Goal: Task Accomplishment & Management: Use online tool/utility

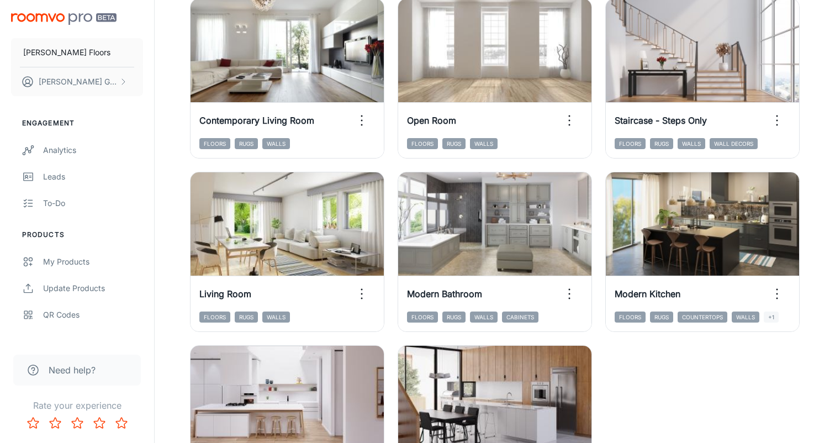
scroll to position [1720, 0]
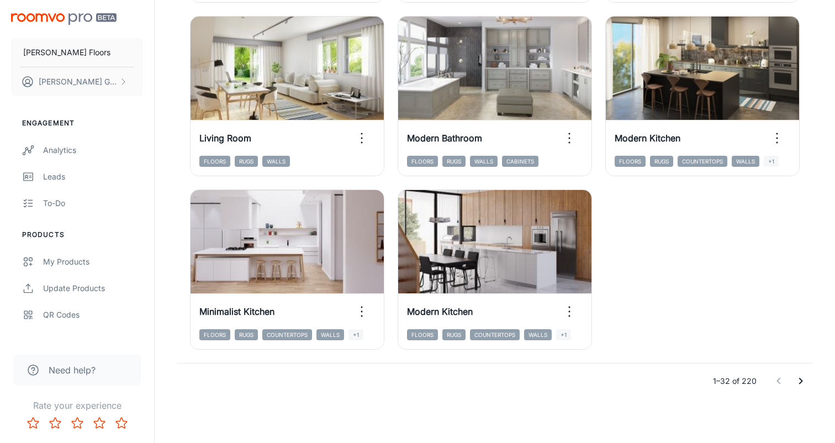
click at [798, 380] on icon "Go to next page" at bounding box center [800, 380] width 13 height 13
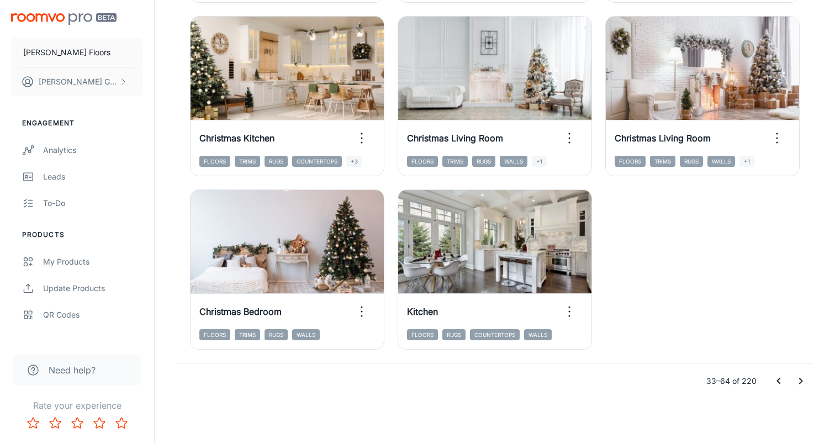
scroll to position [1718, 0]
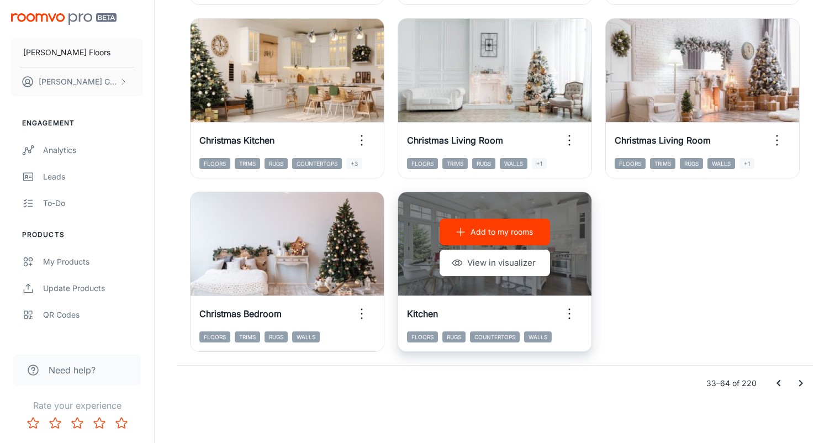
click at [509, 229] on p "Add to my rooms" at bounding box center [501, 232] width 62 height 12
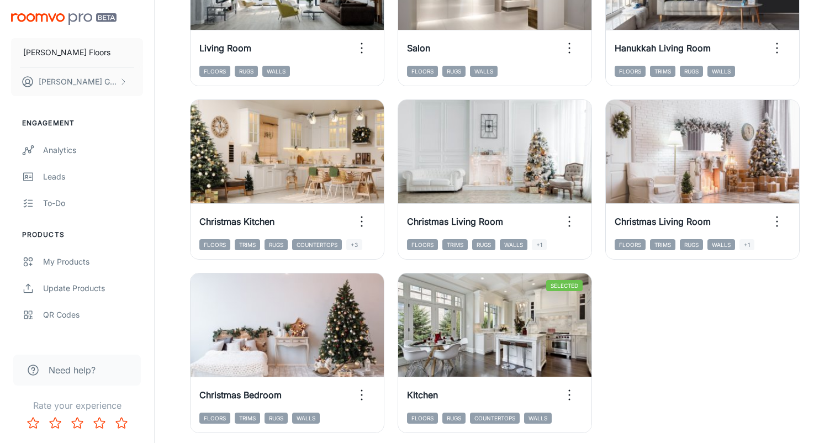
scroll to position [1720, 0]
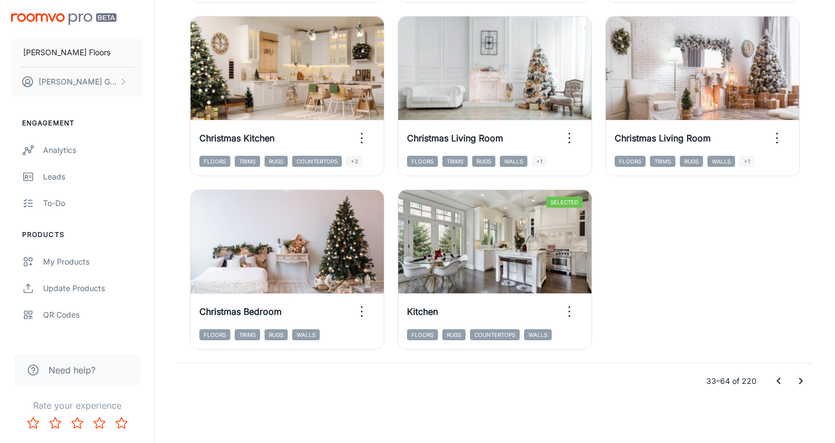
click at [804, 377] on icon "Go to next page" at bounding box center [800, 380] width 13 height 13
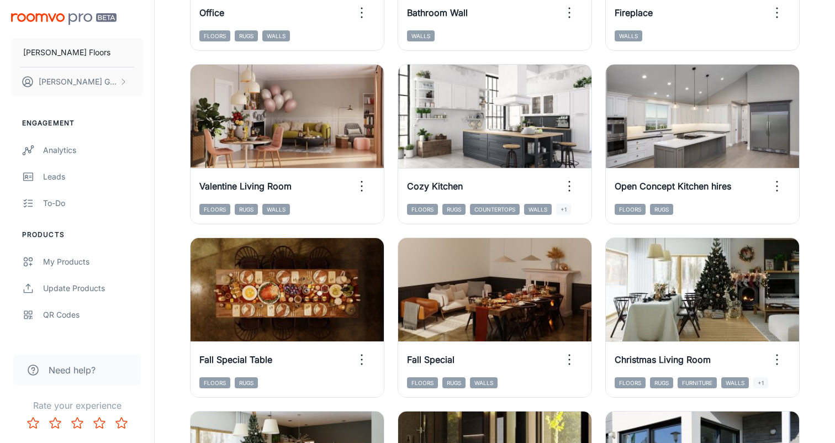
scroll to position [801, 0]
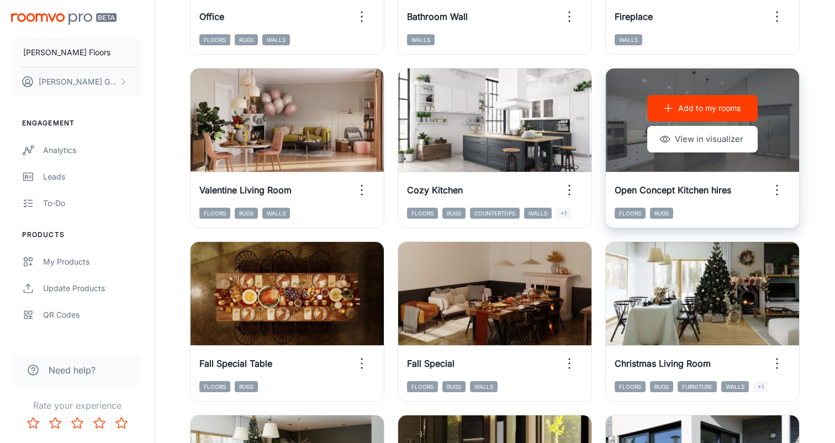
click at [691, 105] on p "Add to my rooms" at bounding box center [709, 108] width 62 height 12
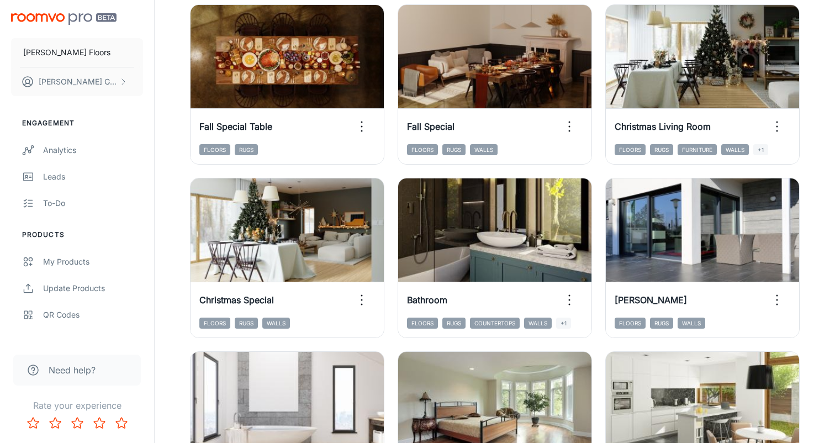
scroll to position [1720, 0]
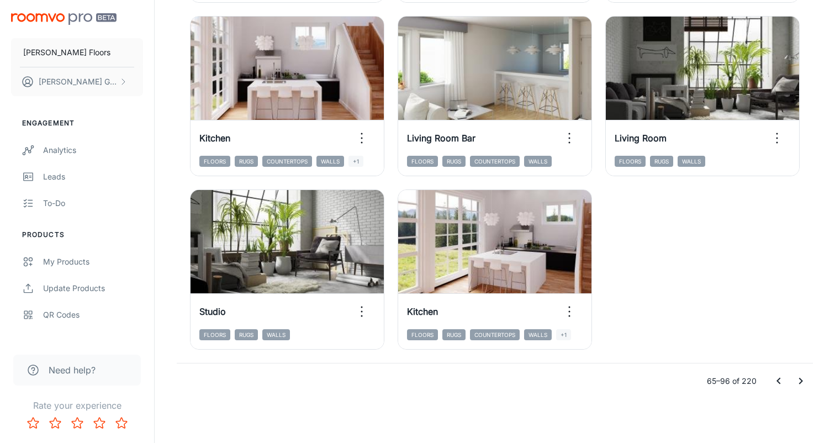
click at [796, 382] on icon "Go to next page" at bounding box center [800, 380] width 13 height 13
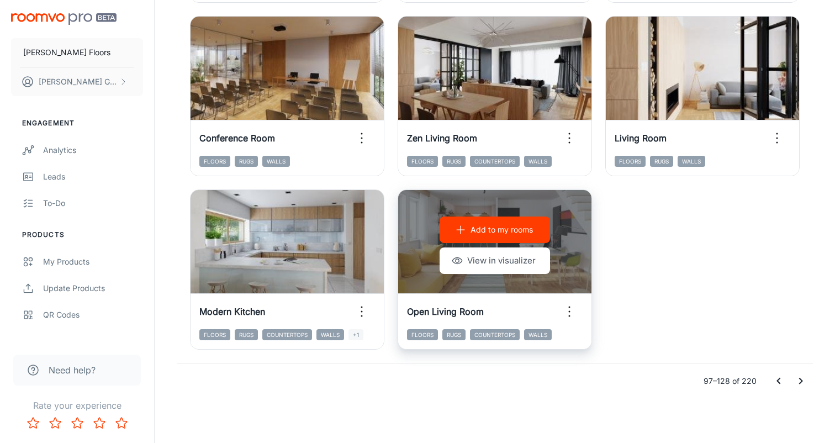
click at [508, 224] on p "Add to my rooms" at bounding box center [501, 230] width 62 height 12
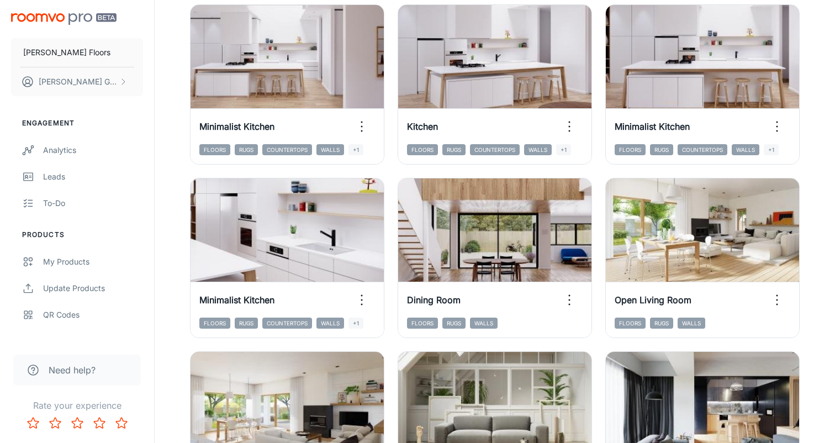
scroll to position [355, 0]
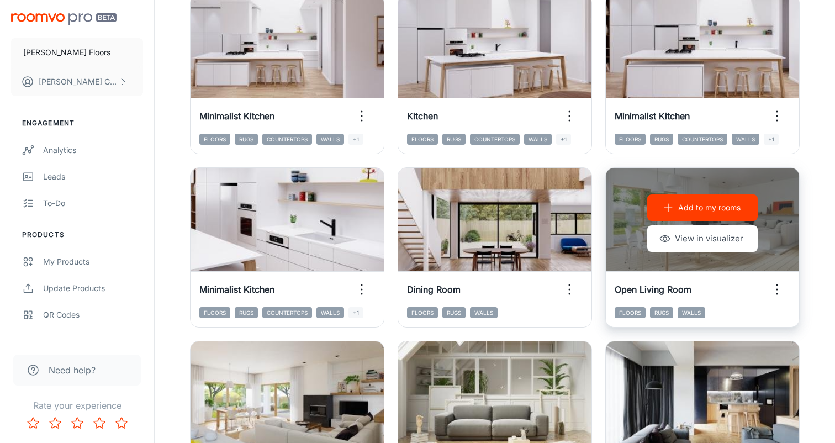
click at [700, 211] on p "Add to my rooms" at bounding box center [709, 208] width 62 height 12
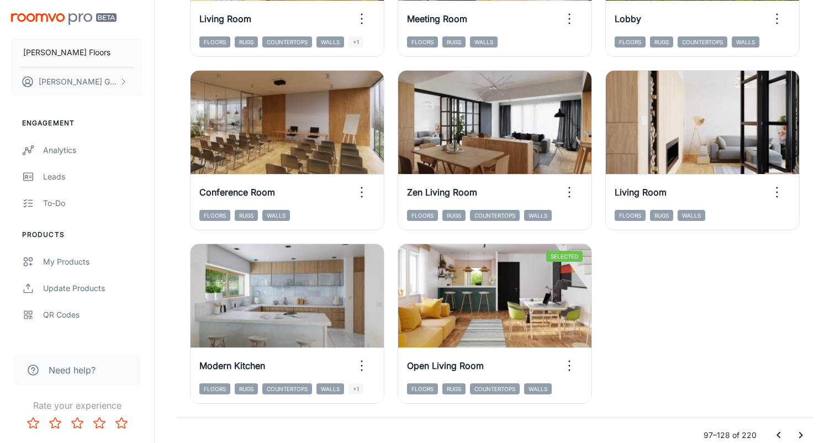
scroll to position [1720, 0]
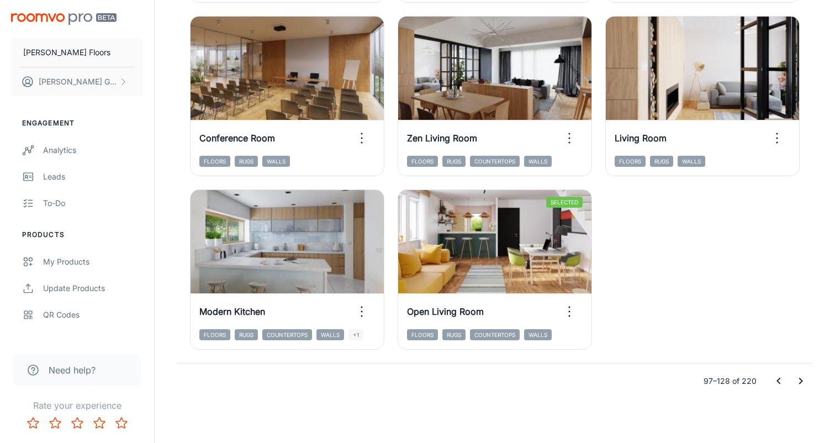
click at [798, 389] on button "Go to next page" at bounding box center [801, 381] width 22 height 22
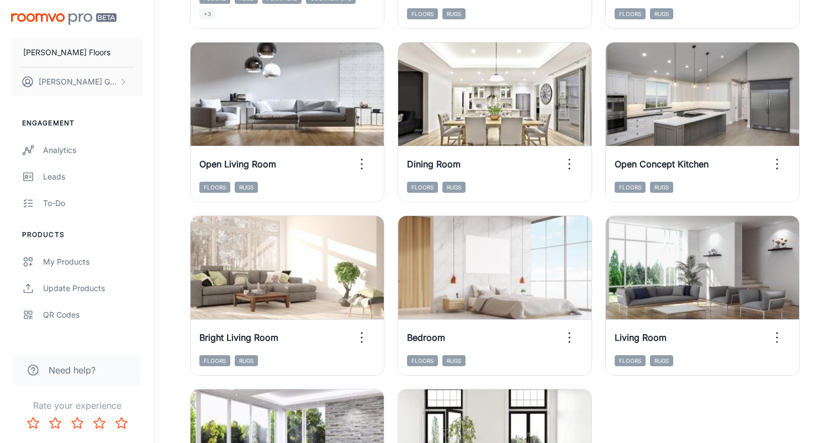
scroll to position [1517, 0]
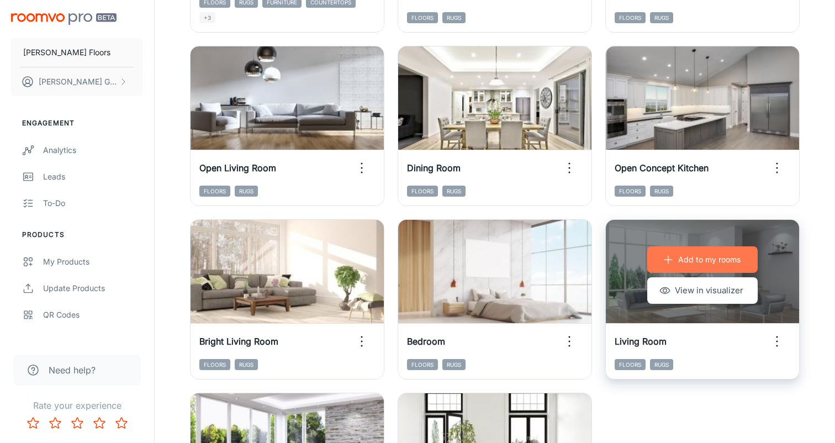
click at [688, 260] on p "Add to my rooms" at bounding box center [709, 259] width 62 height 12
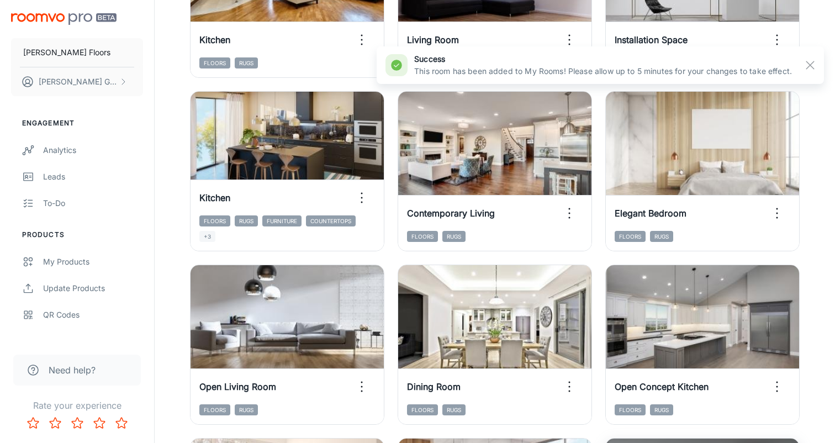
scroll to position [1294, 0]
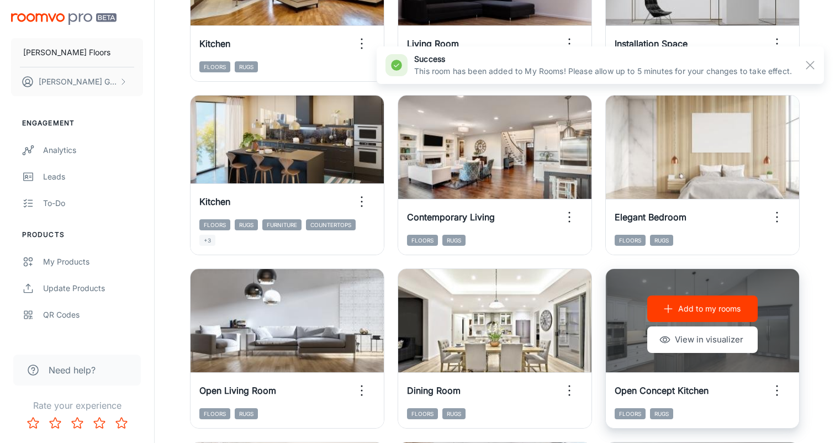
click at [683, 307] on p "Add to my rooms" at bounding box center [709, 309] width 62 height 12
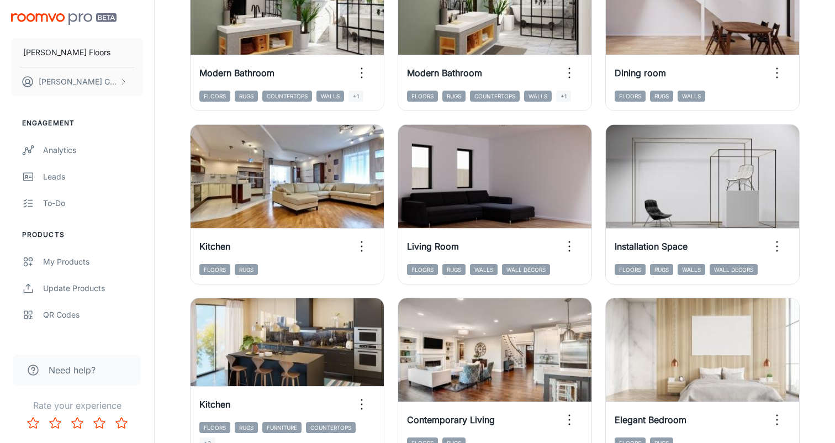
scroll to position [1720, 0]
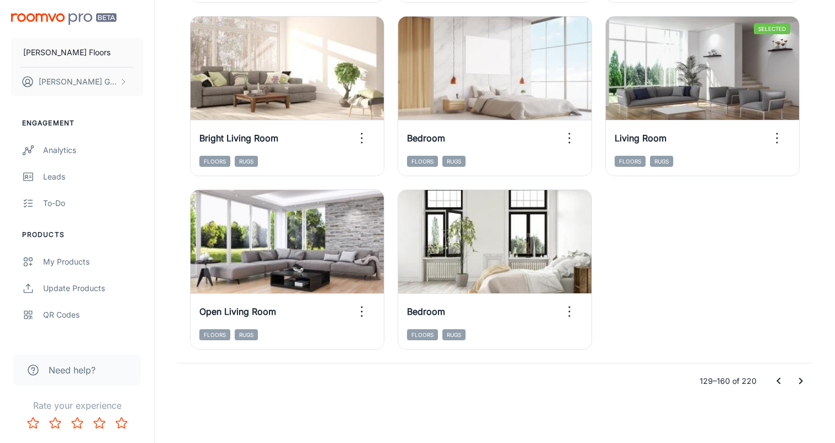
click at [800, 383] on icon "Go to next page" at bounding box center [801, 381] width 4 height 7
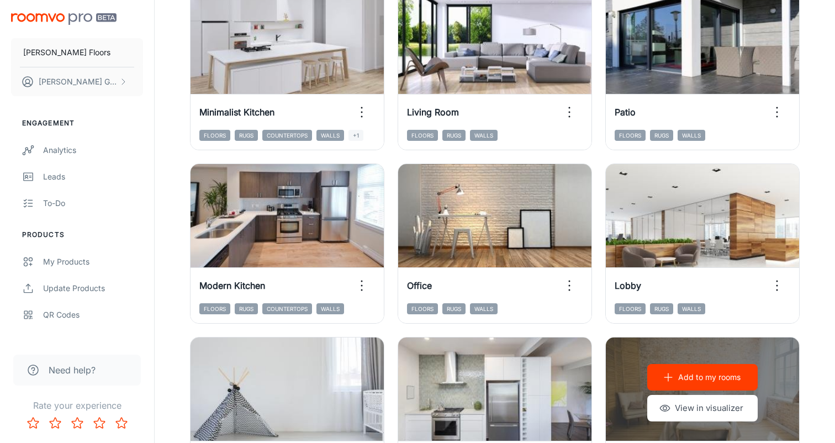
scroll to position [521, 0]
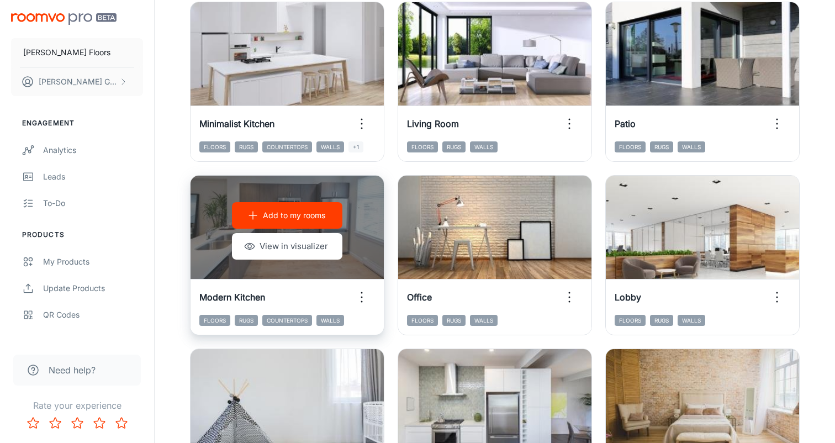
click at [303, 217] on p "Add to my rooms" at bounding box center [294, 215] width 62 height 12
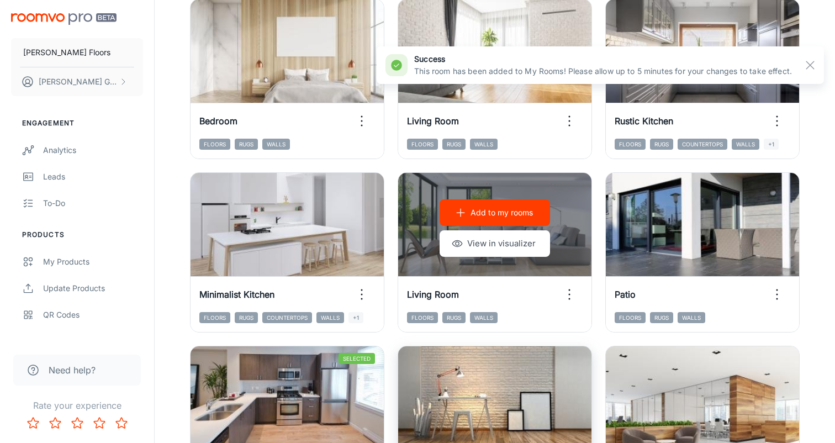
scroll to position [345, 0]
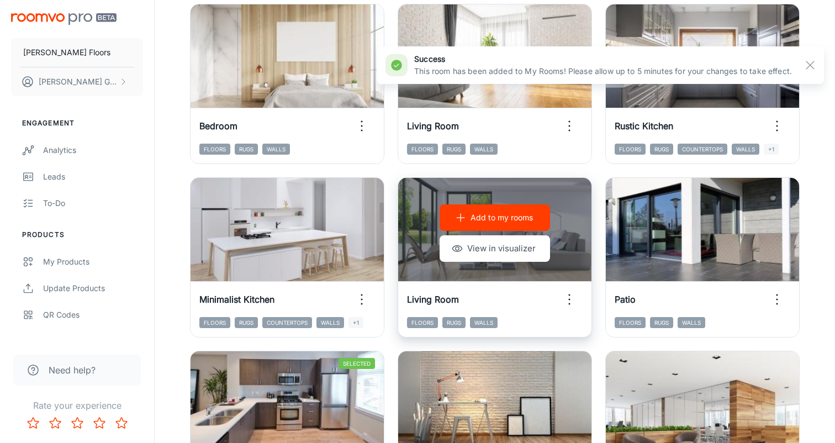
click at [481, 214] on p "Add to my rooms" at bounding box center [501, 217] width 62 height 12
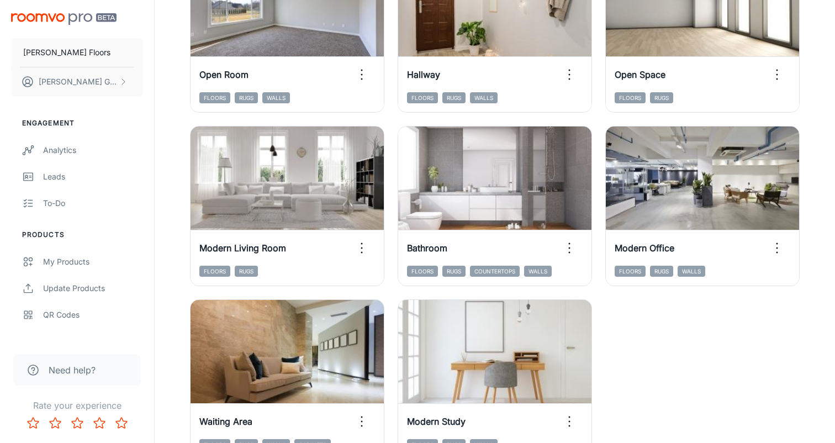
scroll to position [1720, 0]
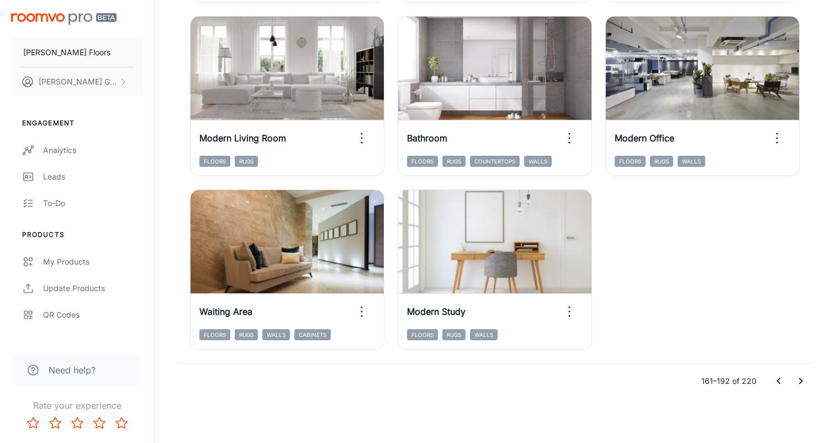
click at [798, 383] on icon "Go to next page" at bounding box center [800, 380] width 13 height 13
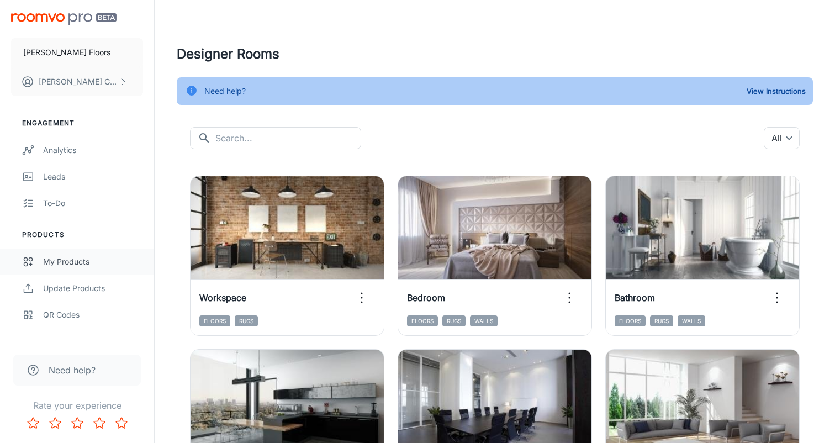
scroll to position [183, 0]
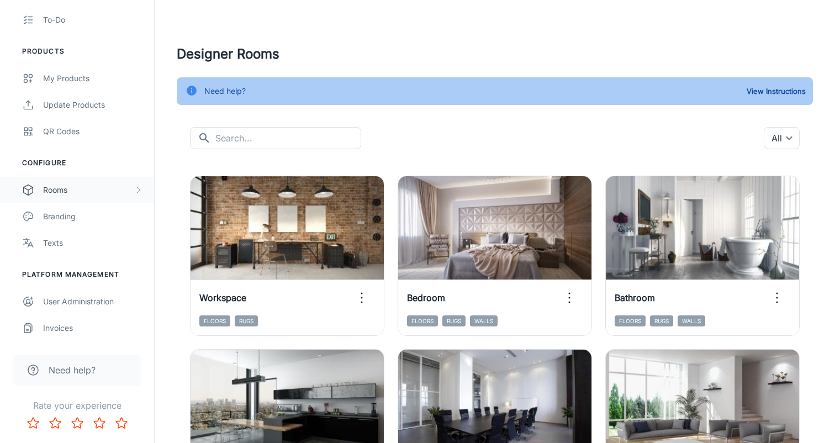
click at [83, 184] on div "Rooms" at bounding box center [88, 190] width 91 height 12
click at [68, 211] on div "My Rooms" at bounding box center [93, 216] width 100 height 12
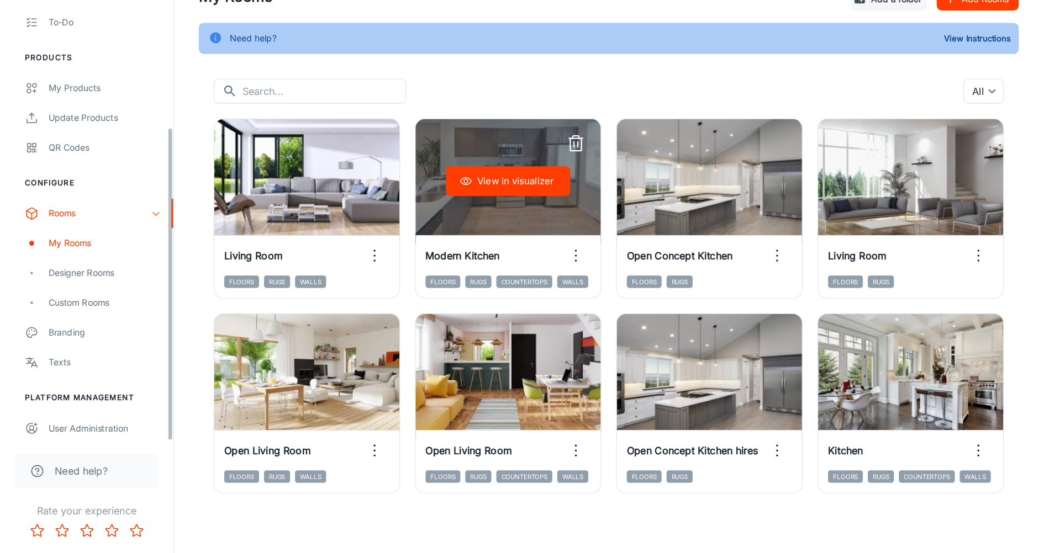
scroll to position [151, 0]
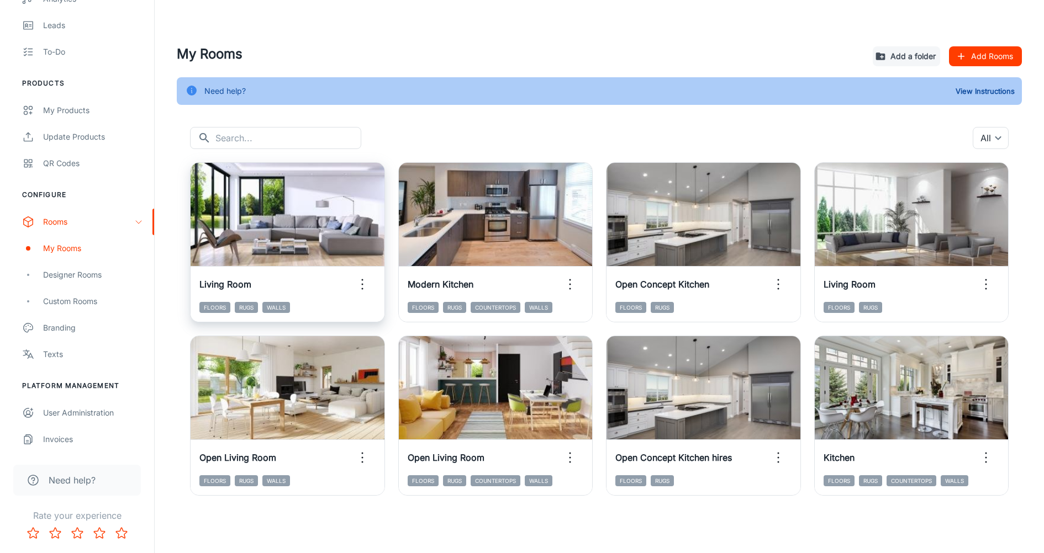
click at [191, 191] on div "View in visualizer" at bounding box center [94, 218] width 194 height 110
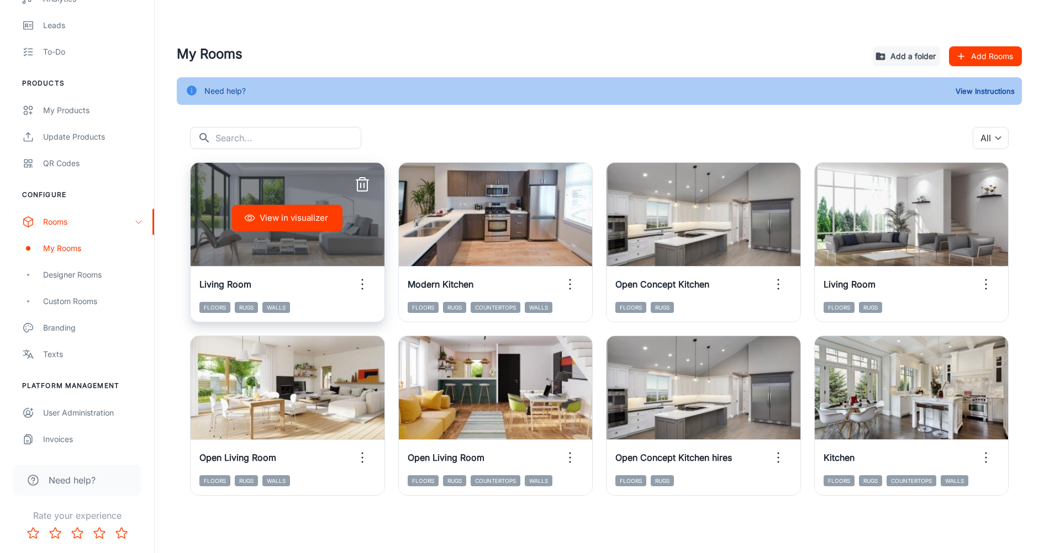
click at [288, 219] on button "View in visualizer" at bounding box center [287, 218] width 110 height 27
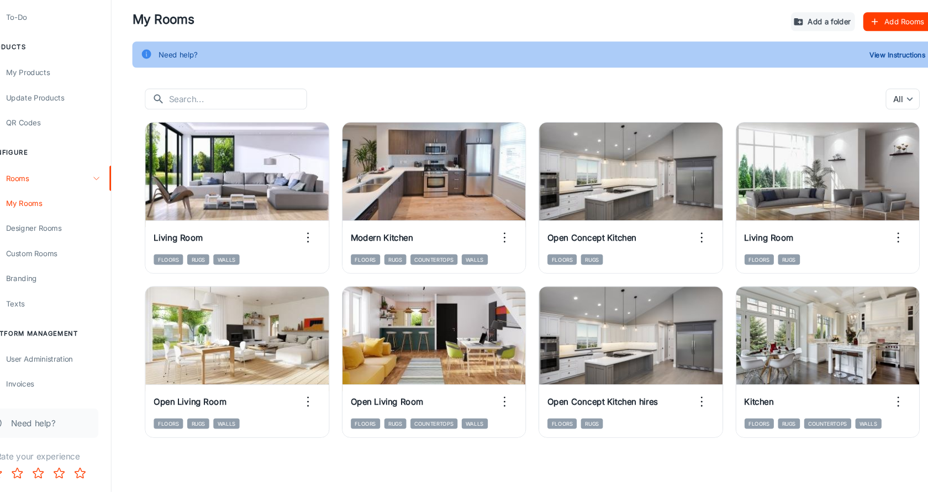
scroll to position [0, 0]
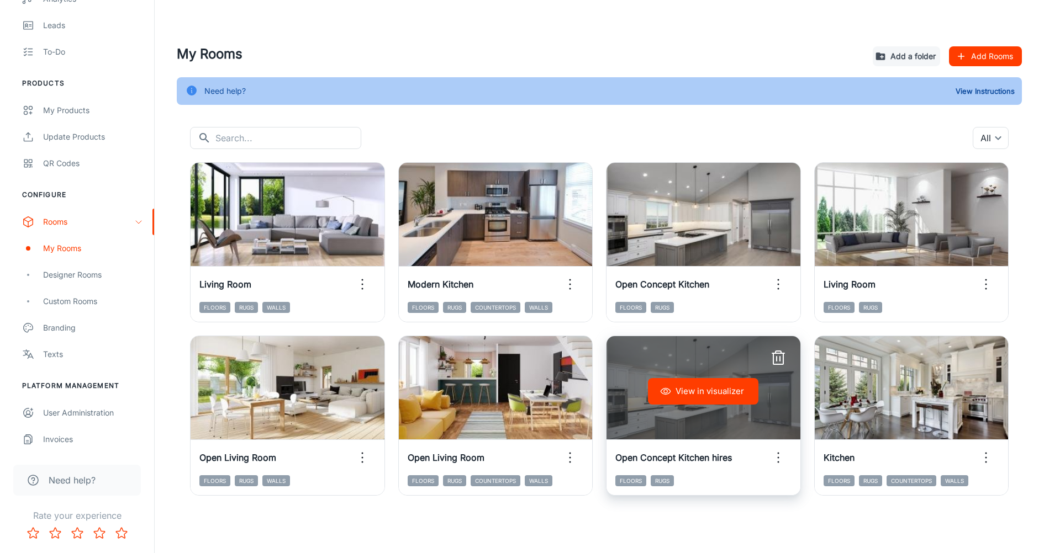
click at [781, 357] on icon "button" at bounding box center [778, 359] width 18 height 18
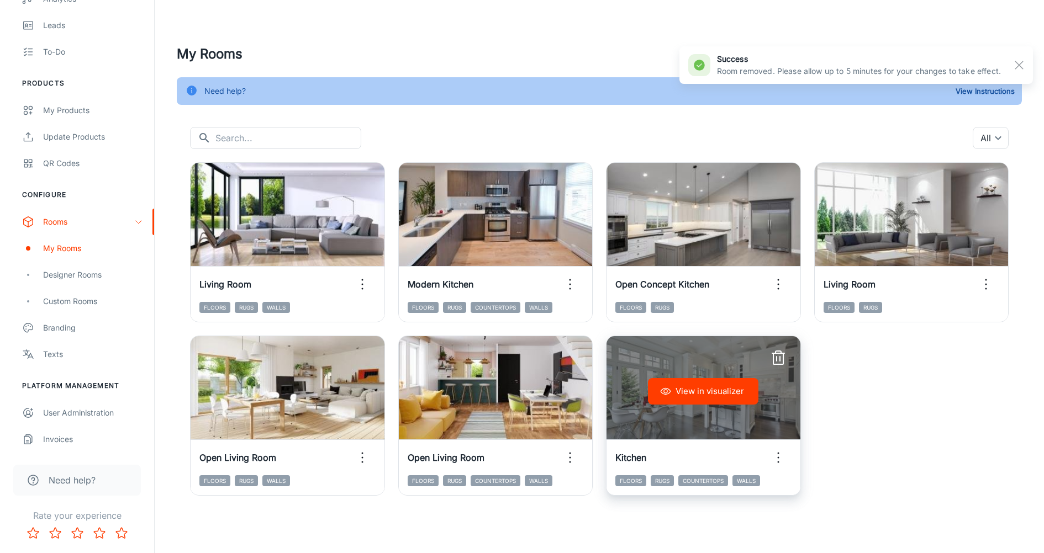
click at [780, 357] on line "button" at bounding box center [780, 359] width 0 height 4
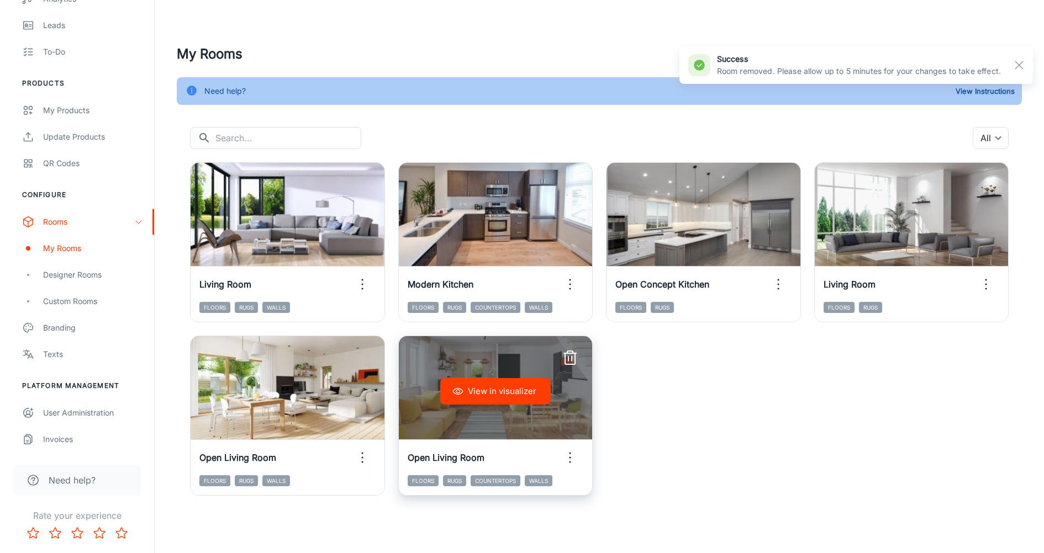
click at [570, 362] on icon "button" at bounding box center [570, 359] width 18 height 18
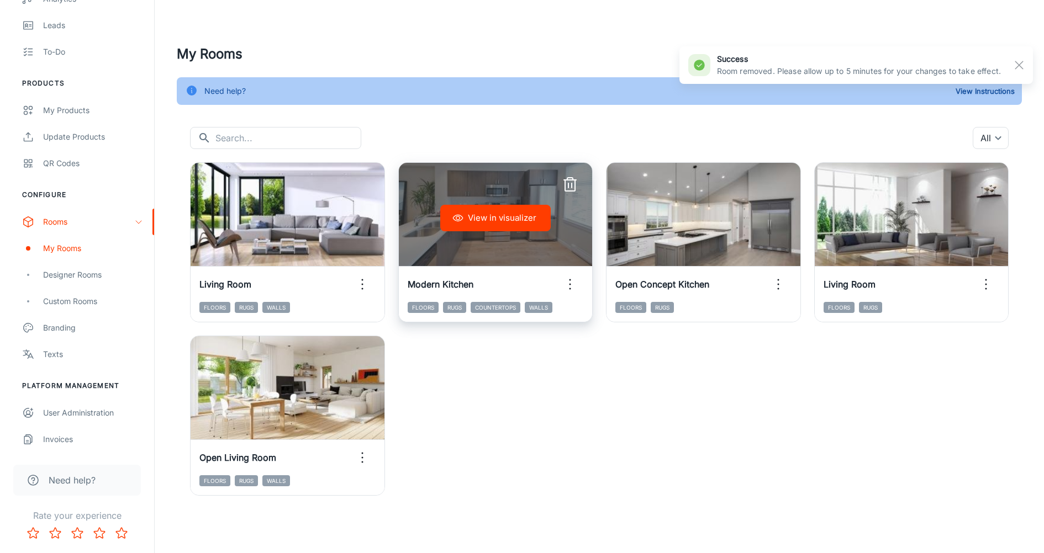
click at [570, 184] on icon "button" at bounding box center [570, 185] width 18 height 18
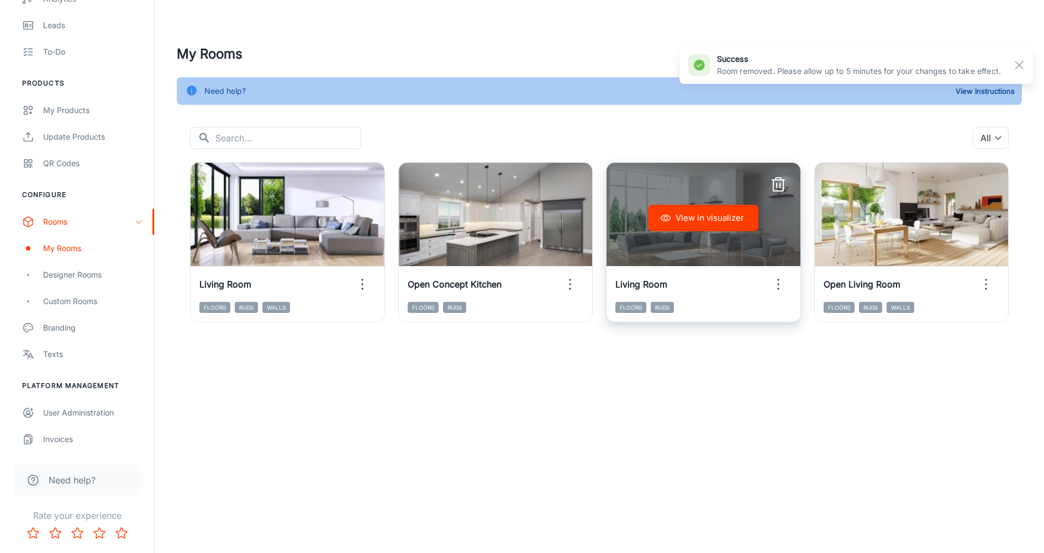
click at [779, 183] on icon "button" at bounding box center [778, 185] width 18 height 18
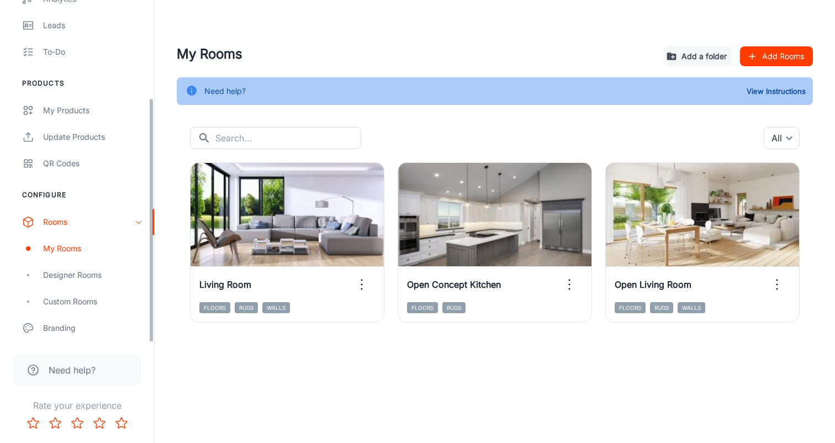
scroll to position [151, 0]
